Goal: Find specific page/section: Find specific page/section

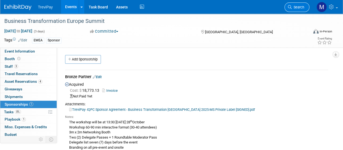
click at [293, 7] on span "Search" at bounding box center [298, 7] width 12 height 4
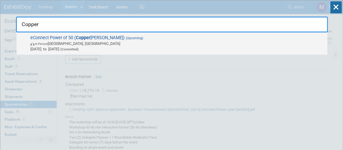
type input "Copper"
click at [83, 38] on strong "Copper" at bounding box center [83, 37] width 14 height 5
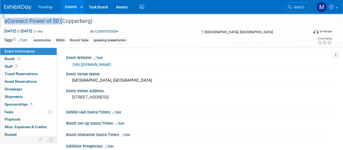
drag, startPoint x: 59, startPoint y: 20, endPoint x: 0, endPoint y: 22, distance: 59.2
click at [0, 22] on div "eConnect Power of 50 (Copperberg)" at bounding box center [154, 21] width 309 height 15
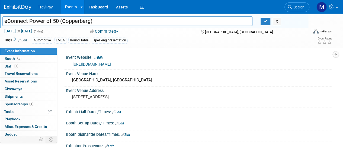
click at [58, 21] on input "eConnect Power of 50 (Copperberg)" at bounding box center [127, 21] width 250 height 10
drag, startPoint x: 59, startPoint y: 20, endPoint x: 1, endPoint y: 18, distance: 58.1
click at [1, 18] on div "eConnect Power of 50 (Copperberg)" at bounding box center [127, 22] width 258 height 8
click at [264, 23] on icon "button" at bounding box center [266, 22] width 4 height 4
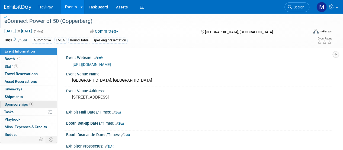
click at [14, 103] on span "Sponsorships 1" at bounding box center [19, 104] width 29 height 4
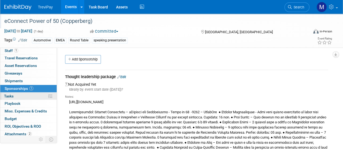
scroll to position [24, 0]
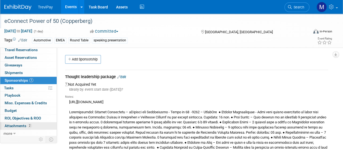
click at [19, 123] on span "Attachments 2" at bounding box center [18, 125] width 27 height 4
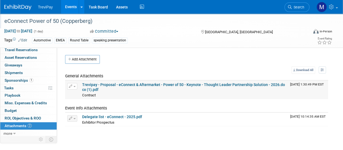
click at [149, 84] on link "Trevipay - Proposal - eConnect & Aftermarket - Power of 50 - Keynote - Thought …" at bounding box center [183, 86] width 203 height 9
click at [299, 7] on span "Search" at bounding box center [298, 7] width 12 height 4
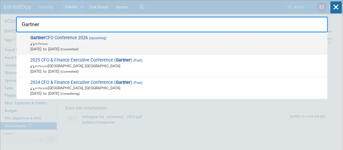
type input "Gartner"
click at [57, 34] on div "Gartner CFO Conference 2026 (Upcoming) In-Person Jun 8, 2026 to Jun 9, 2026 (Co…" at bounding box center [172, 43] width 311 height 22
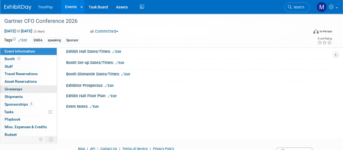
scroll to position [24, 0]
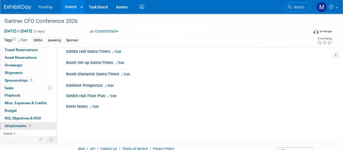
click at [18, 125] on span "Attachments 1" at bounding box center [18, 125] width 27 height 4
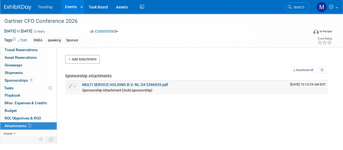
click at [141, 86] on link "MULTI SERVICE HOLDING B.V.-NL O# 2396929.pdf" at bounding box center [125, 84] width 86 height 4
